Goal: Transaction & Acquisition: Purchase product/service

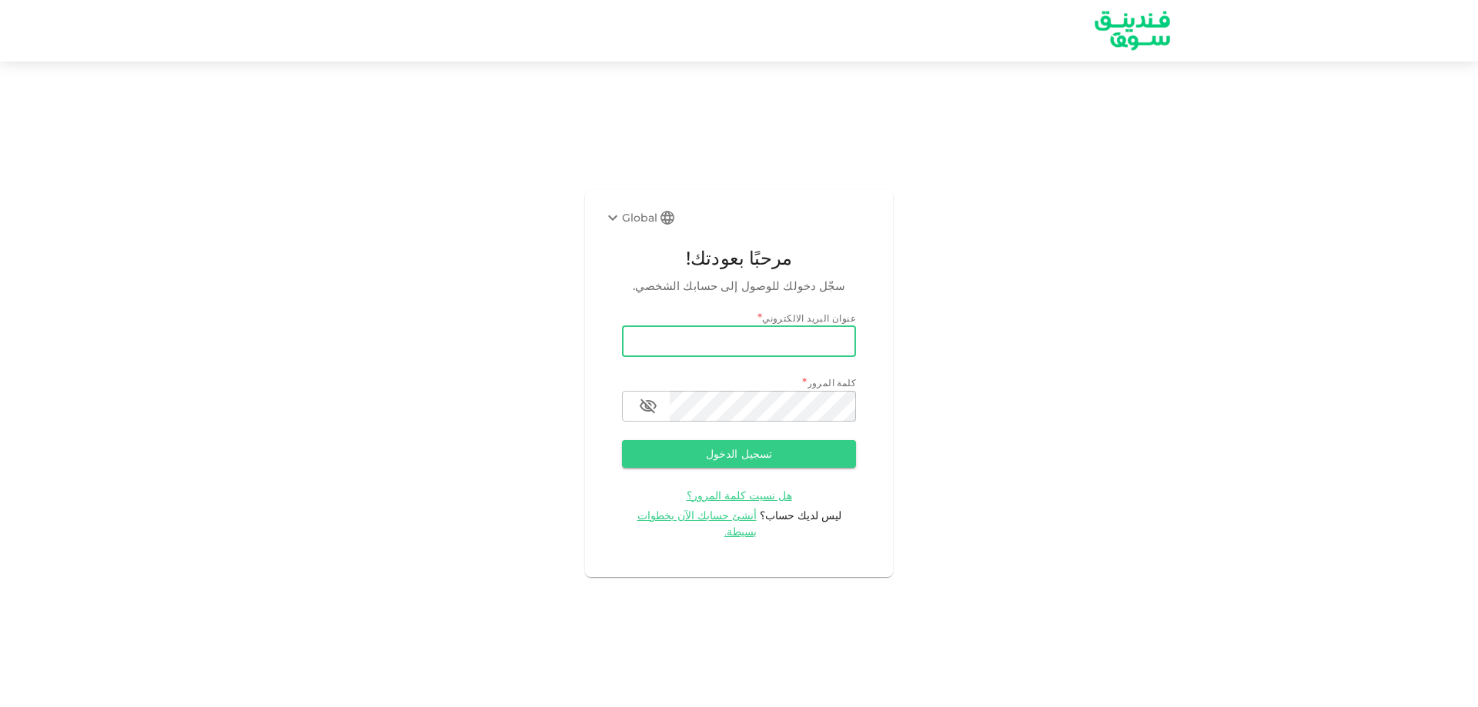
click at [707, 353] on input "email" at bounding box center [739, 341] width 234 height 31
type input "salemalkalbani2@gmail.com"
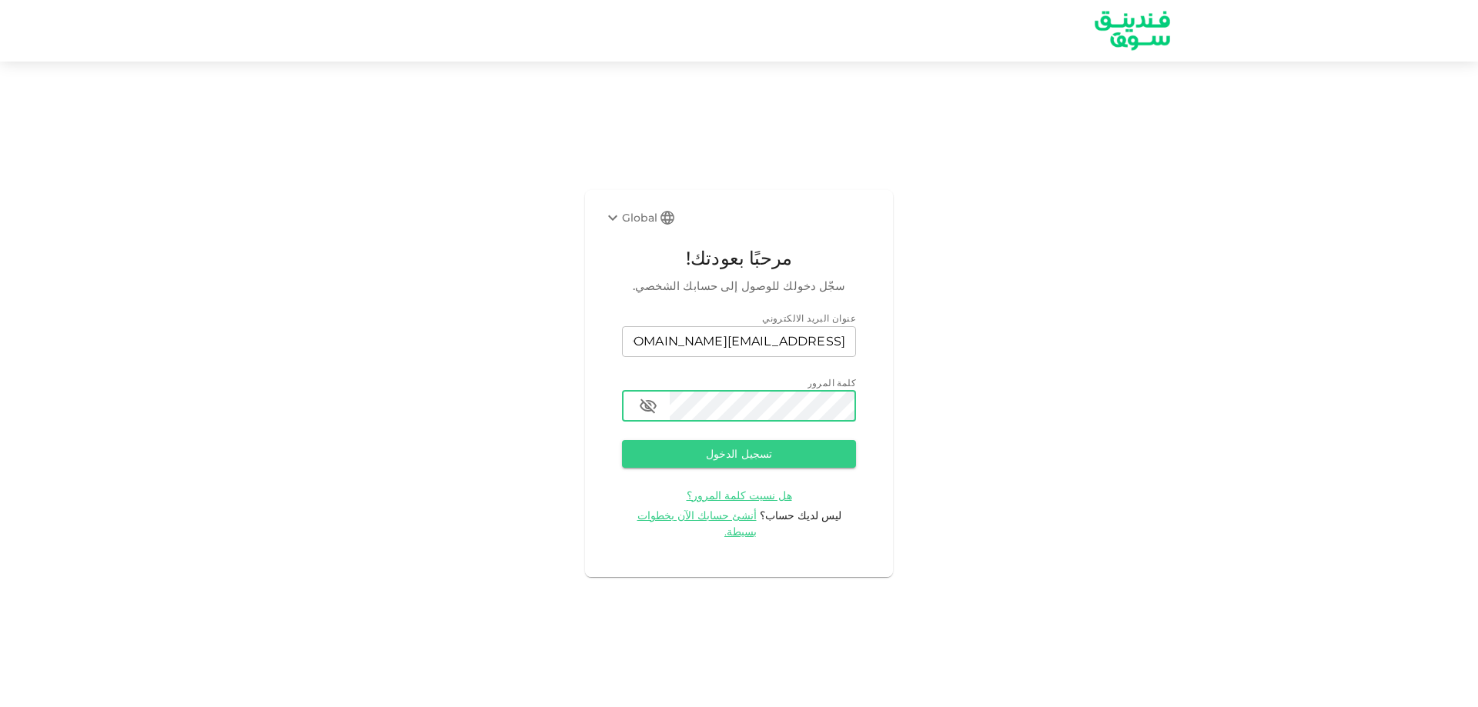
click at [622, 440] on button "تسجيل الدخول" at bounding box center [739, 454] width 234 height 28
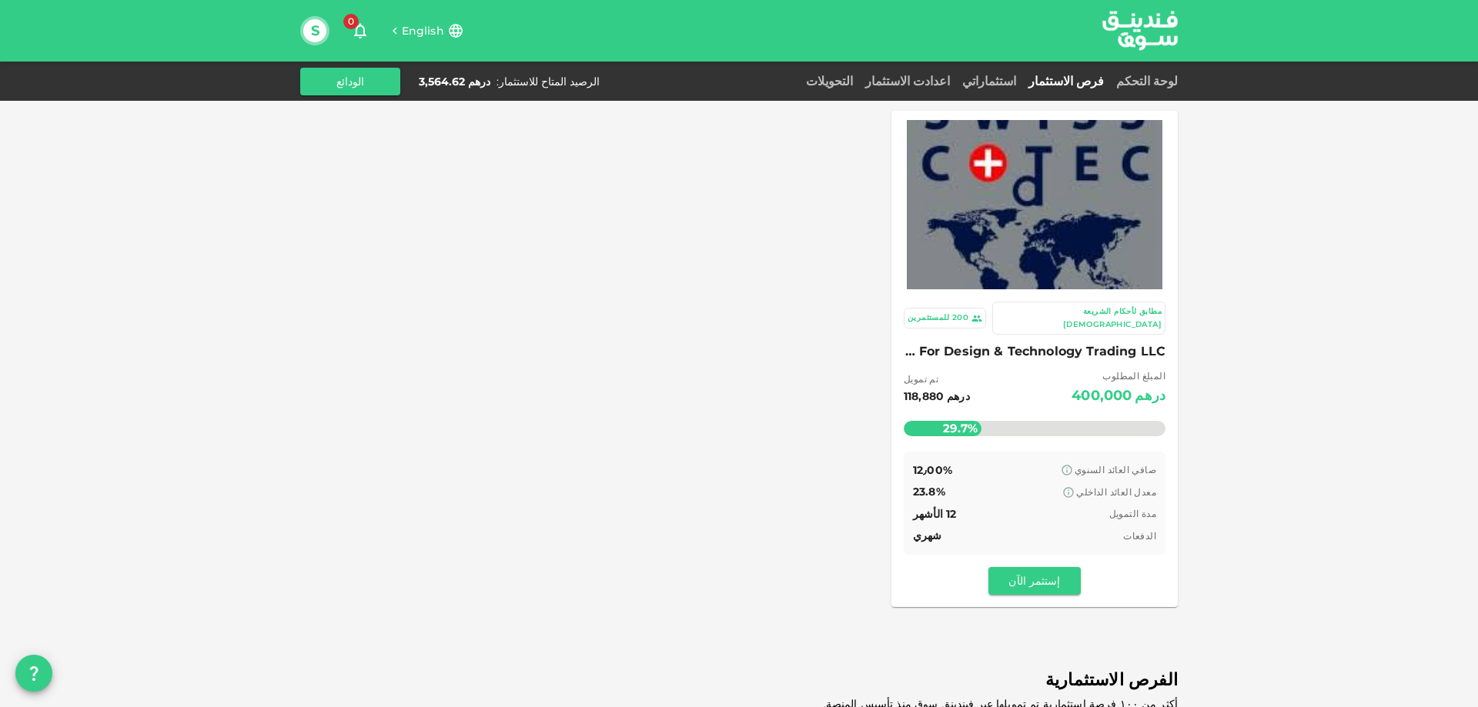
click at [410, 28] on span "English" at bounding box center [423, 31] width 42 height 14
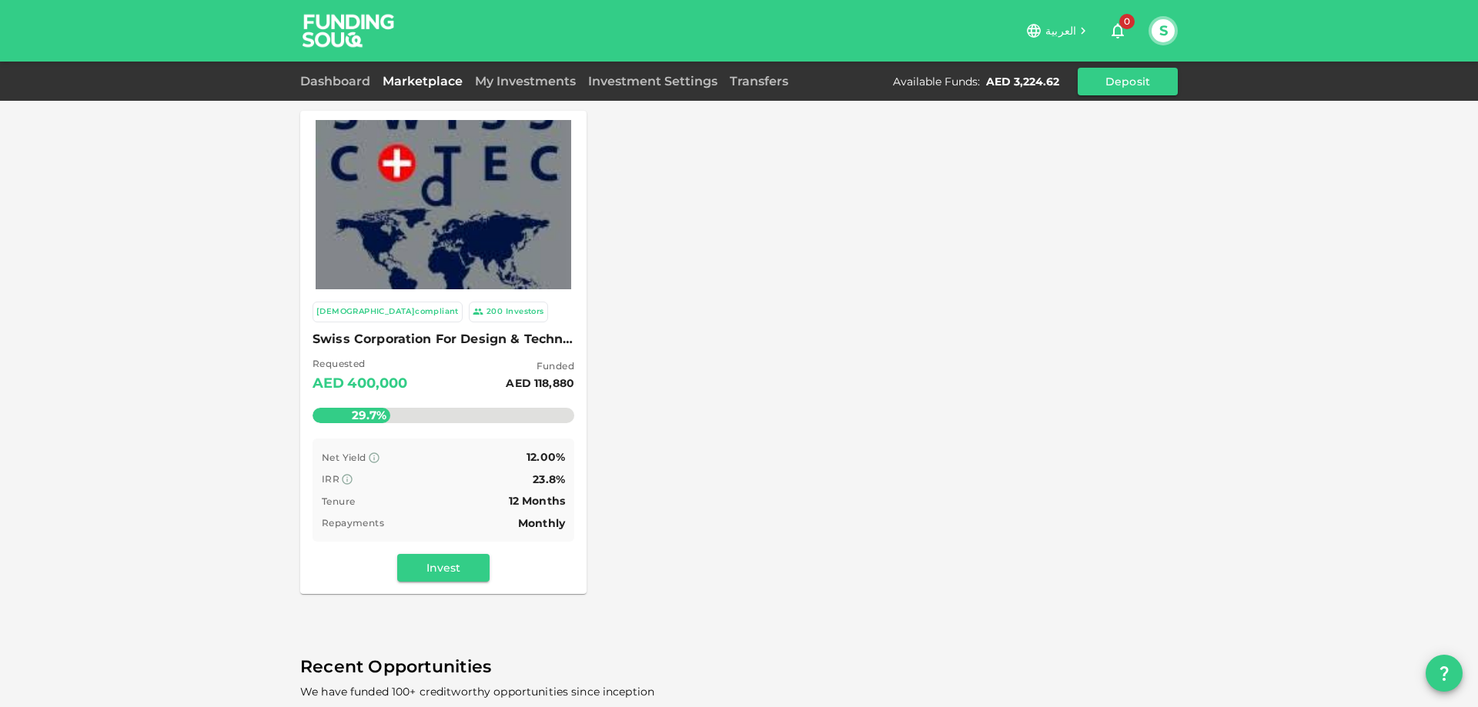
click at [1065, 29] on span "العربية" at bounding box center [1060, 31] width 31 height 14
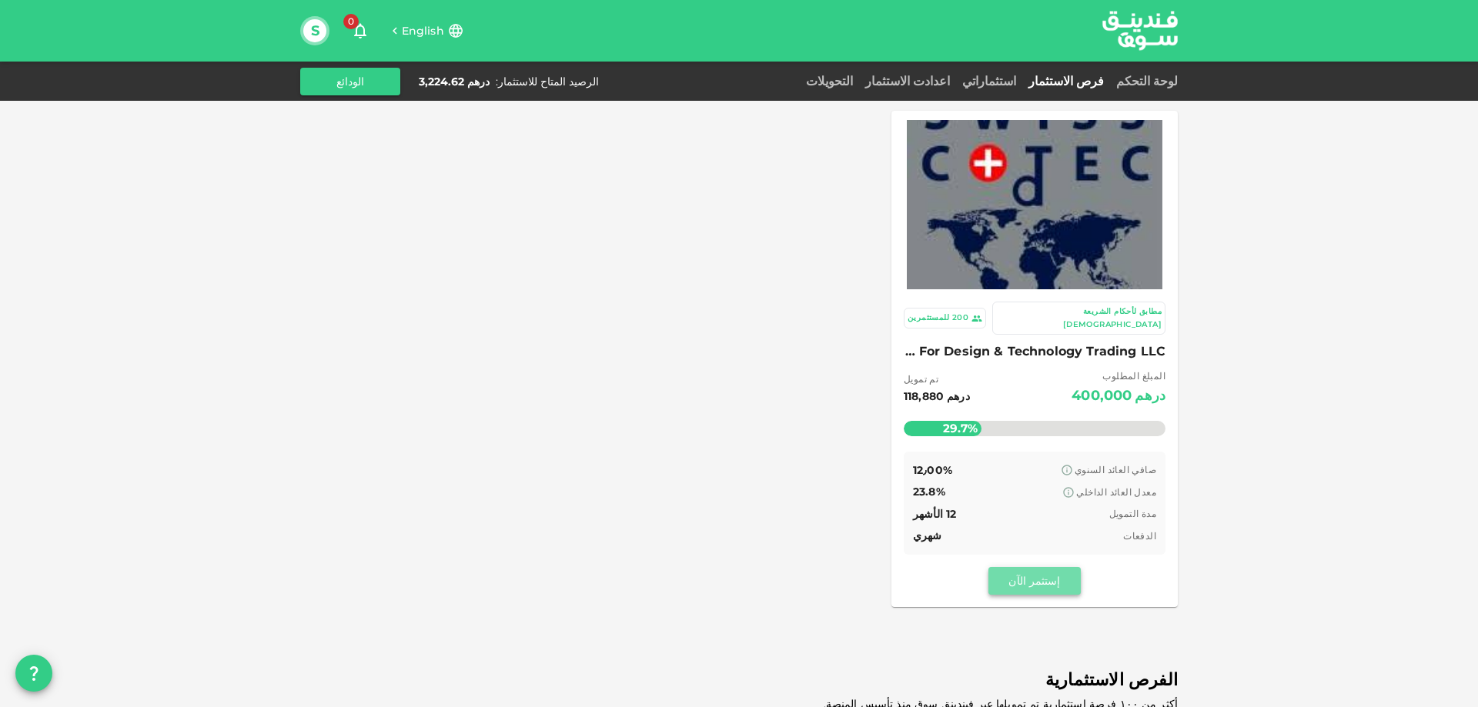
click at [1045, 567] on button "إستثمر الآن" at bounding box center [1034, 581] width 92 height 28
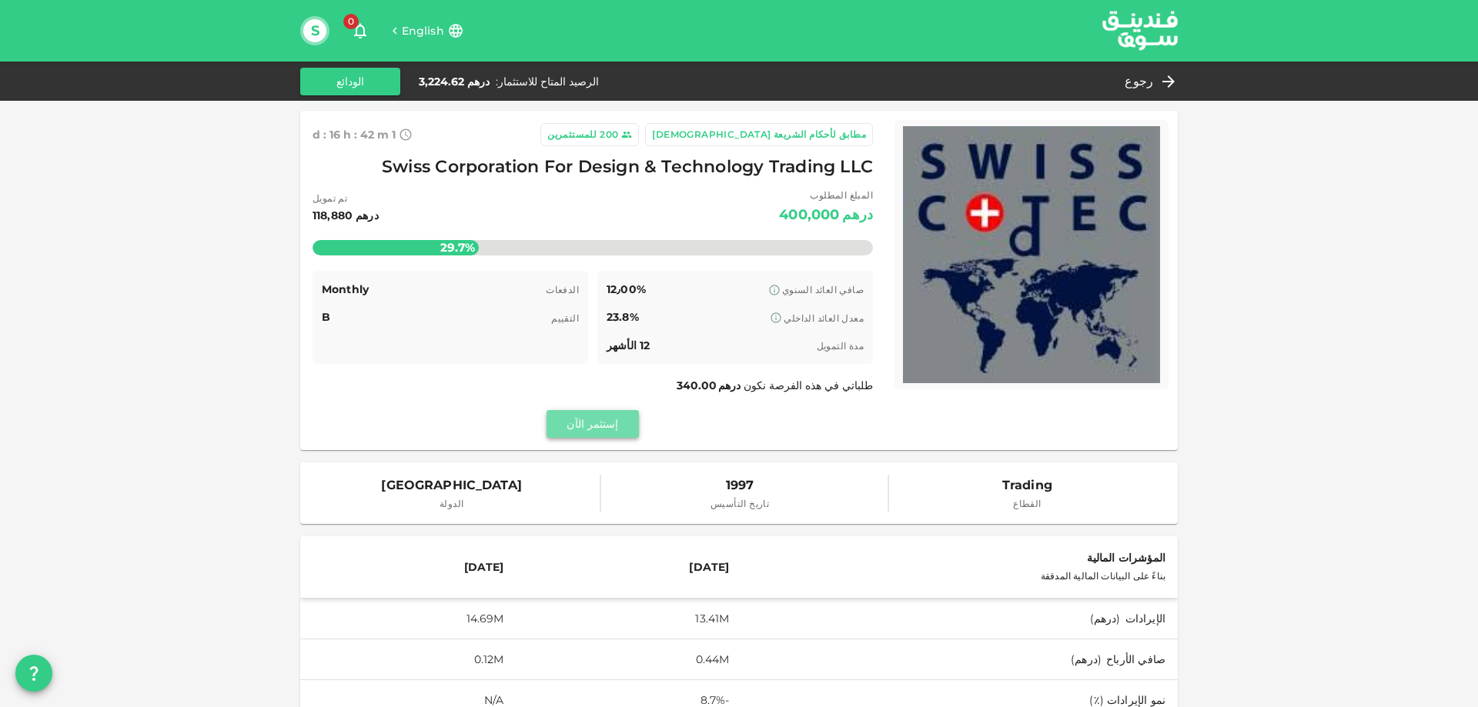
click at [607, 426] on button "إستثمر الآن" at bounding box center [593, 424] width 92 height 28
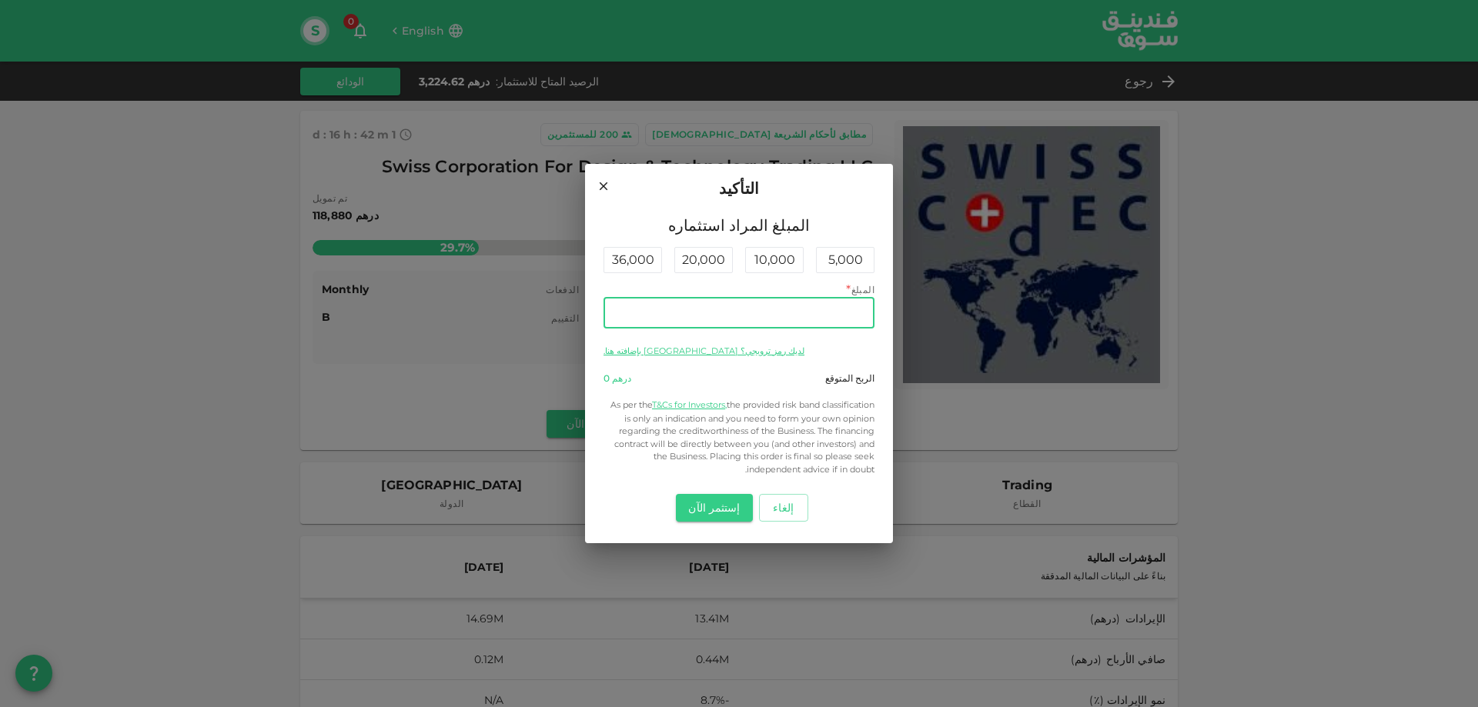
click at [669, 308] on input "المبلغ" at bounding box center [739, 313] width 271 height 31
type input "2,200"
click at [716, 512] on button "إستثمر الآن" at bounding box center [714, 508] width 76 height 28
